Goal: Navigation & Orientation: Find specific page/section

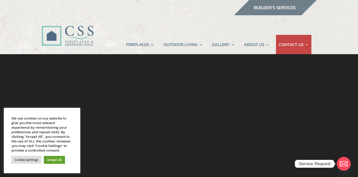
click at [111, 43] on link "HOME" at bounding box center [111, 44] width 11 height 19
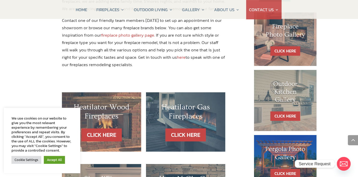
scroll to position [275, 0]
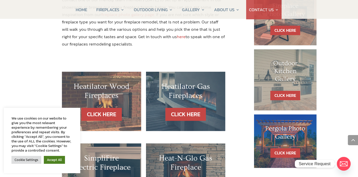
click at [53, 159] on link "Accept All" at bounding box center [54, 160] width 21 height 8
click at [53, 159] on div "We use cookies on our website to give you the most relevant experience by remem…" at bounding box center [41, 140] width 61 height 49
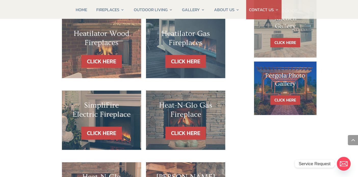
scroll to position [303, 0]
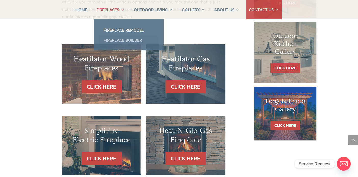
click at [113, 39] on link "Fireplace Builder" at bounding box center [129, 40] width 60 height 10
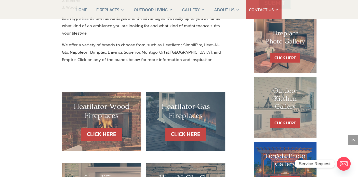
scroll to position [358, 0]
